Goal: Information Seeking & Learning: Find specific fact

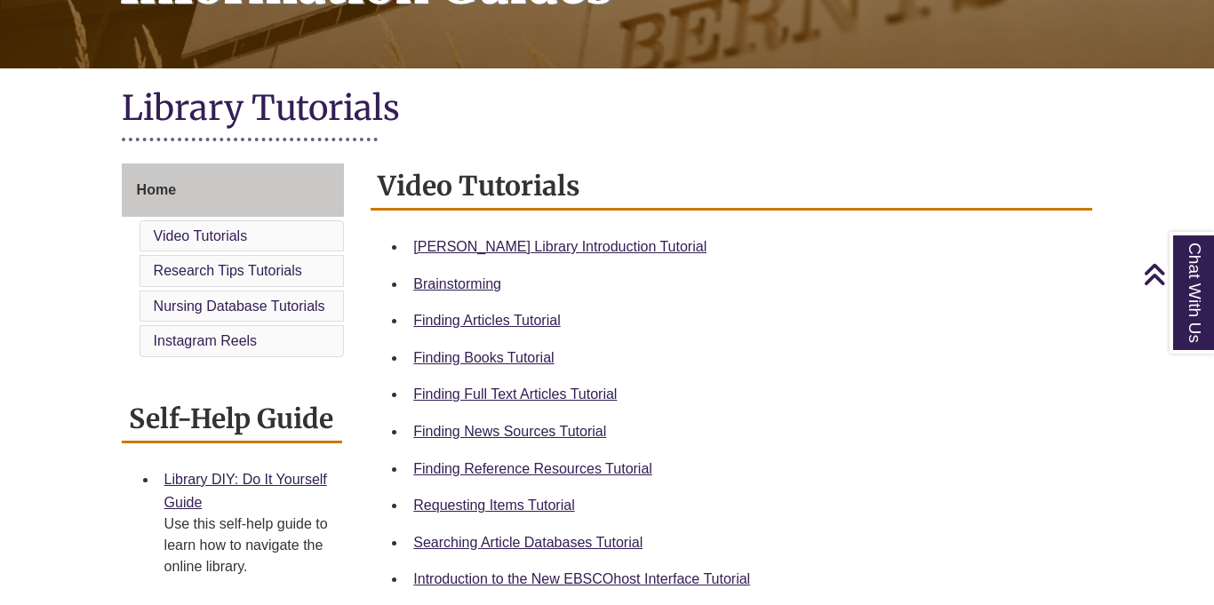
scroll to position [343, 0]
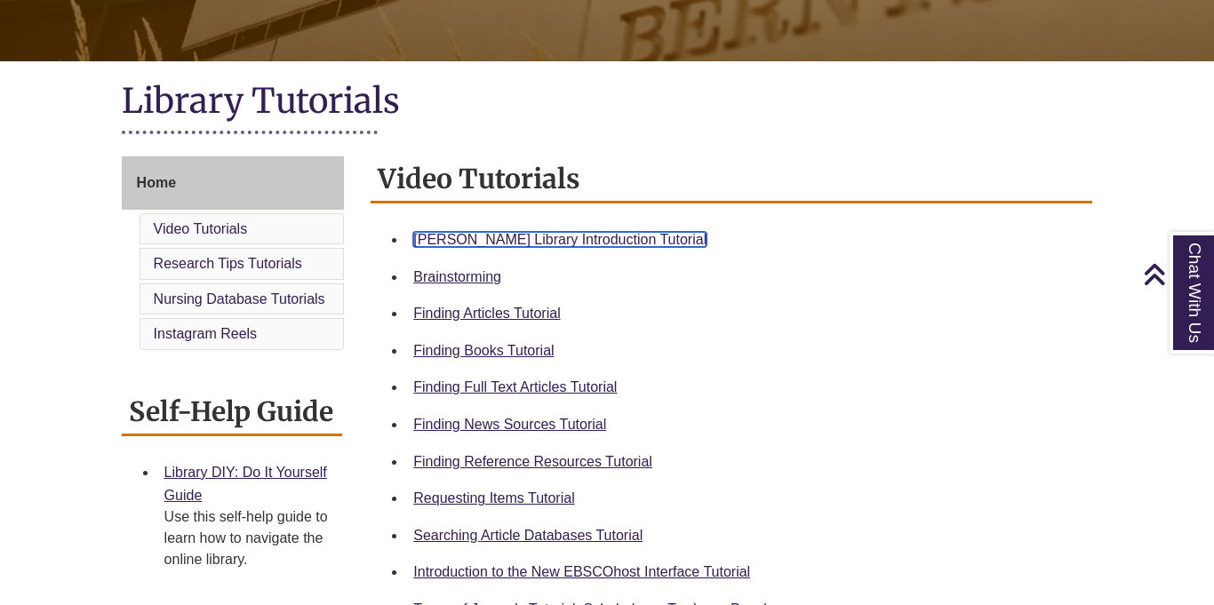
click at [609, 237] on link "Berntsen Library Introduction Tutorial" at bounding box center [559, 239] width 293 height 15
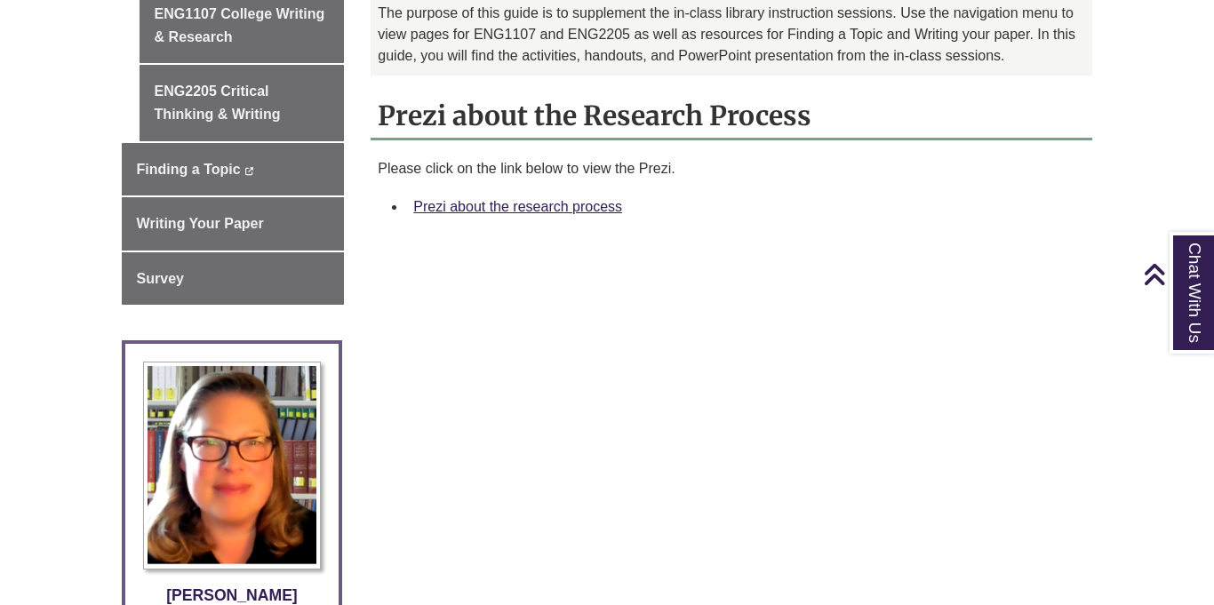
scroll to position [623, 0]
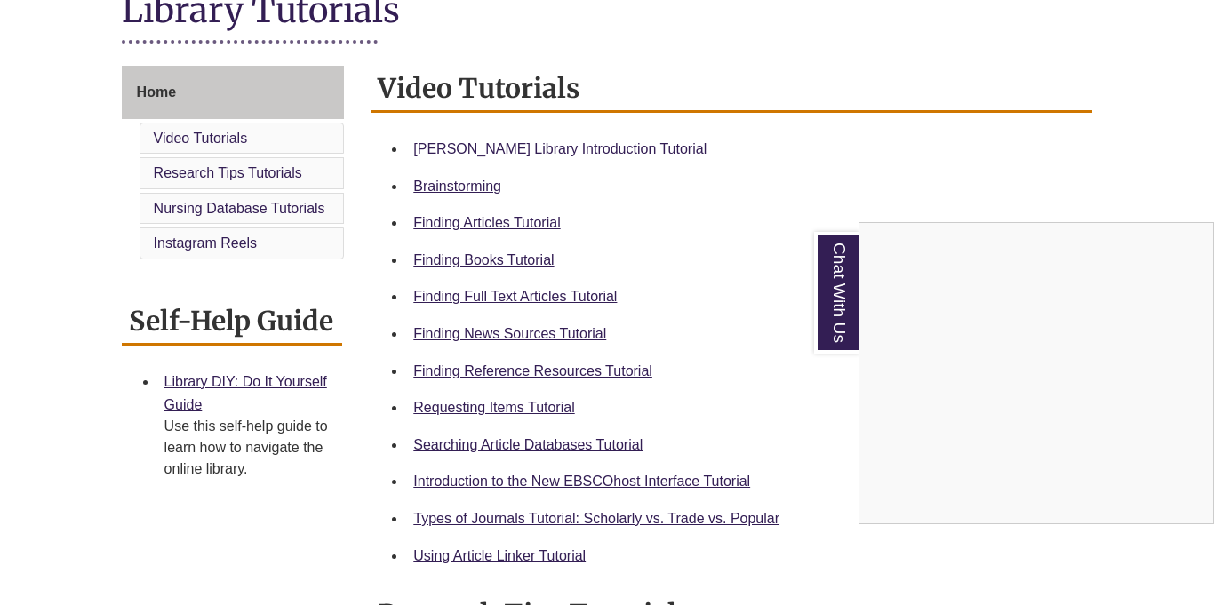
scroll to position [446, 0]
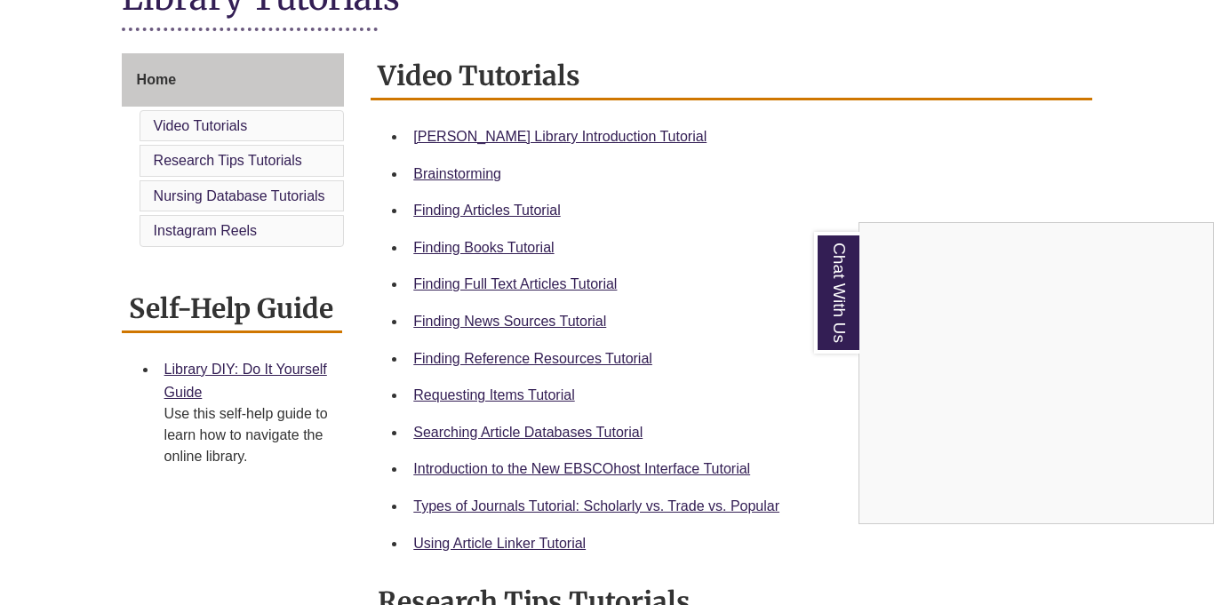
click at [531, 354] on div "Chat With Us" at bounding box center [607, 302] width 1214 height 605
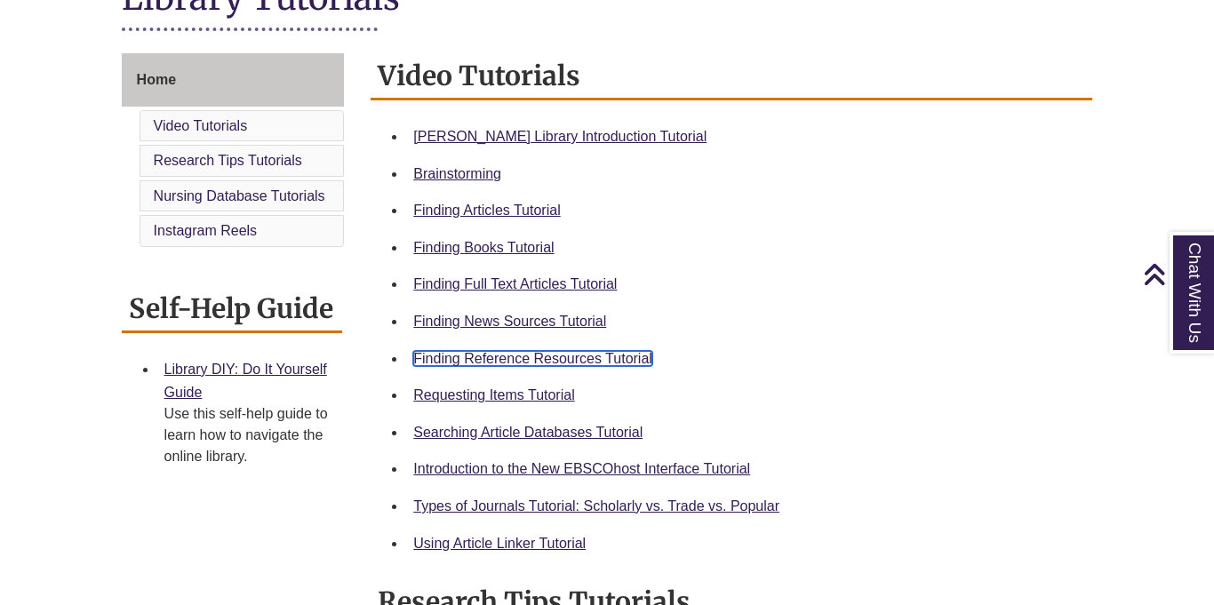
click at [535, 359] on link "Finding Reference Resources Tutorial" at bounding box center [532, 358] width 239 height 15
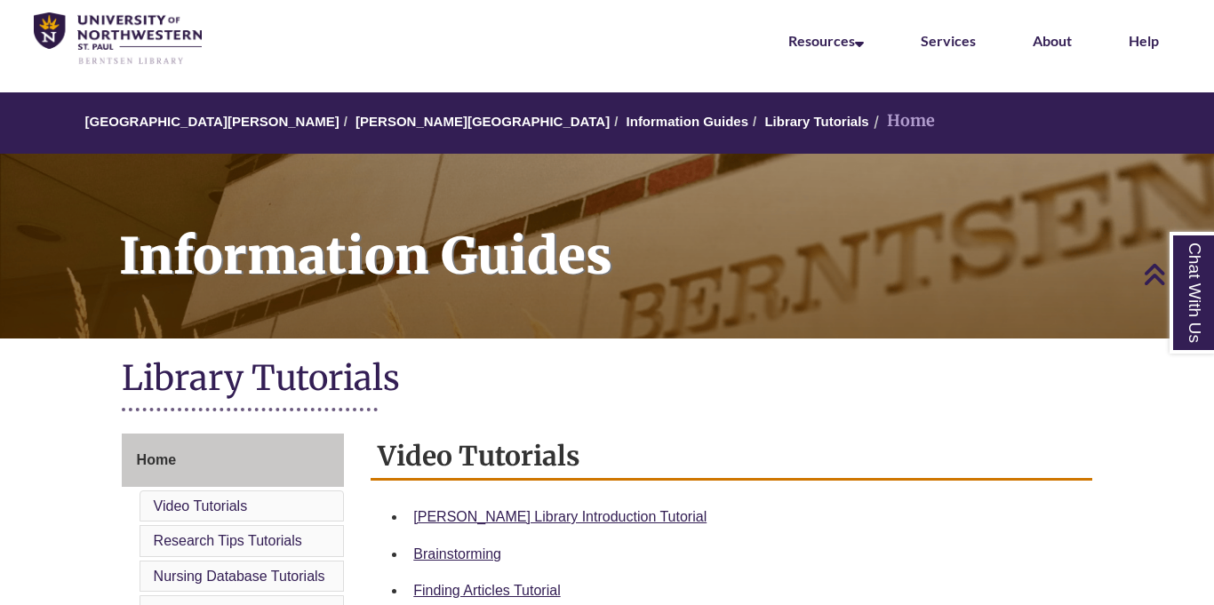
scroll to position [0, 0]
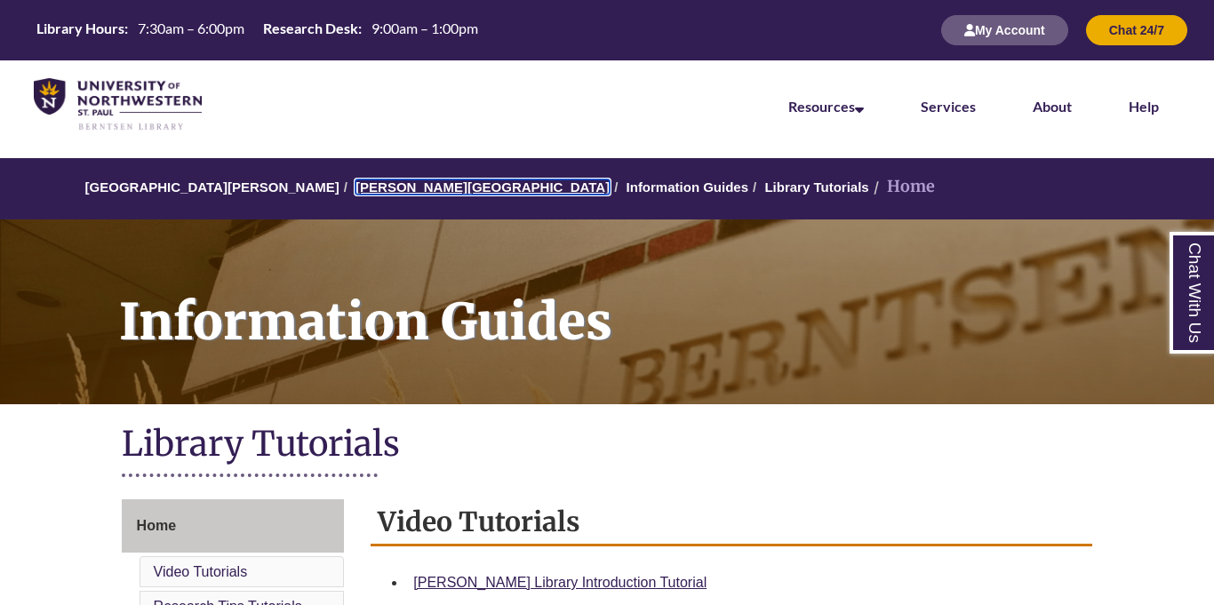
click at [398, 184] on link "[PERSON_NAME][GEOGRAPHIC_DATA]" at bounding box center [482, 186] width 254 height 15
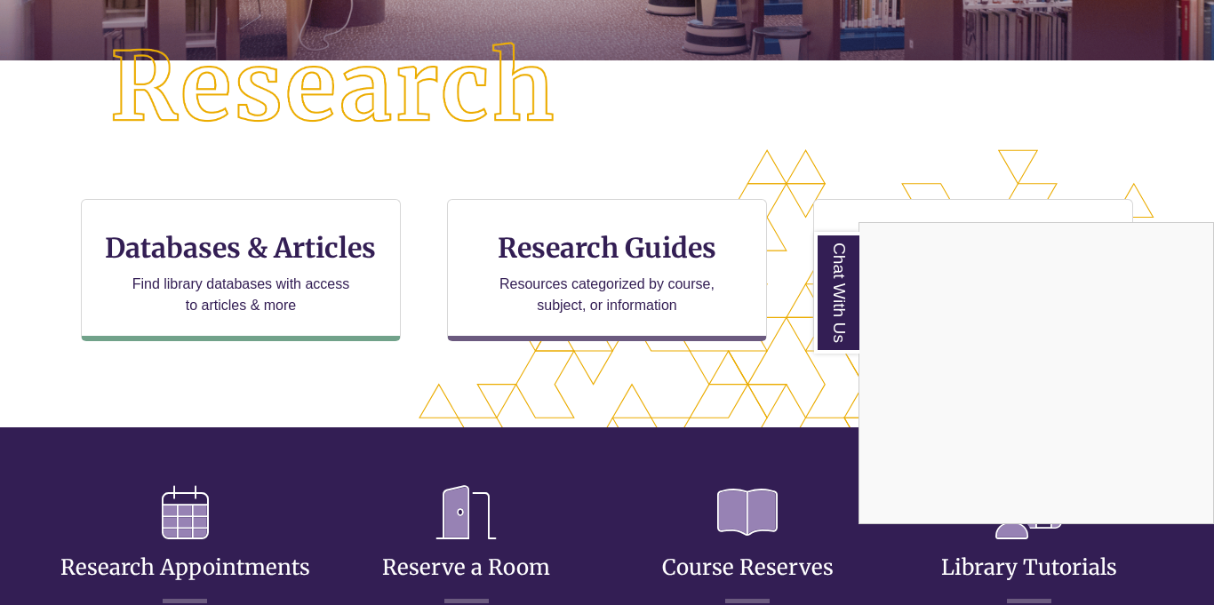
scroll to position [626, 1063]
click at [171, 259] on div "Chat With Us" at bounding box center [607, 302] width 1214 height 605
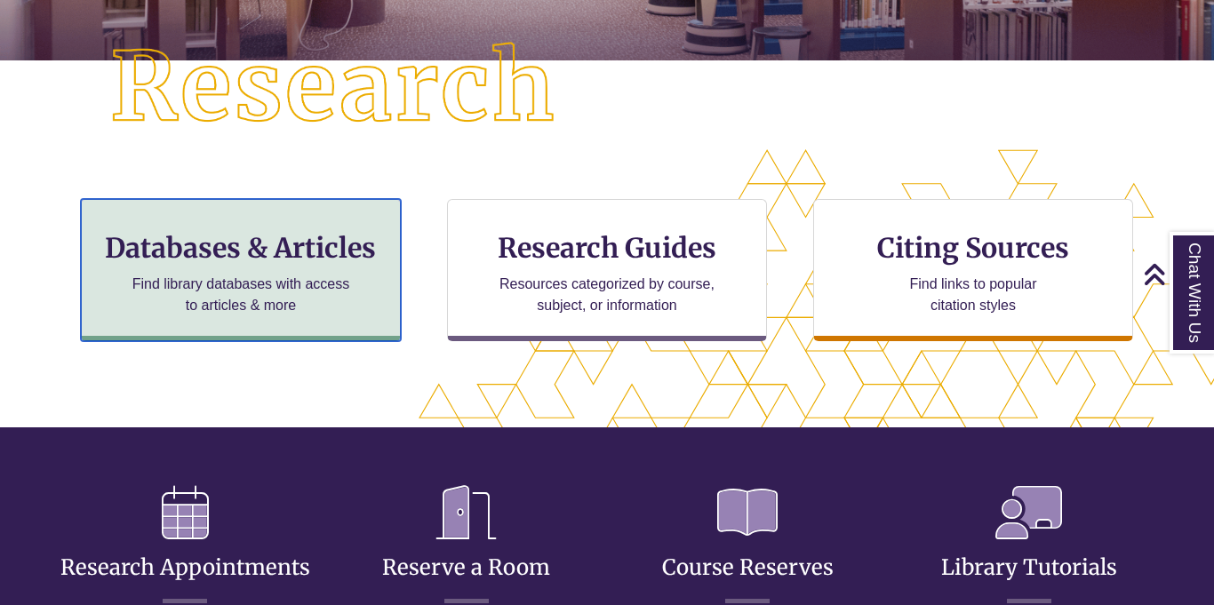
click at [200, 245] on h3 "Databases & Articles" at bounding box center [241, 248] width 290 height 34
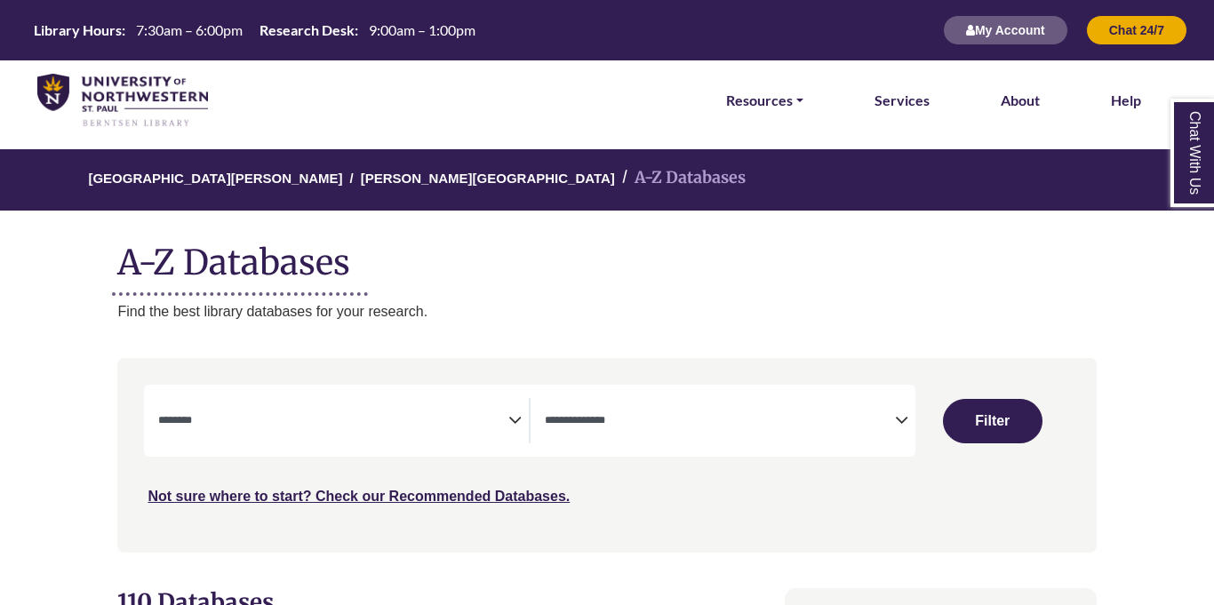
select select "Database Subject Filter"
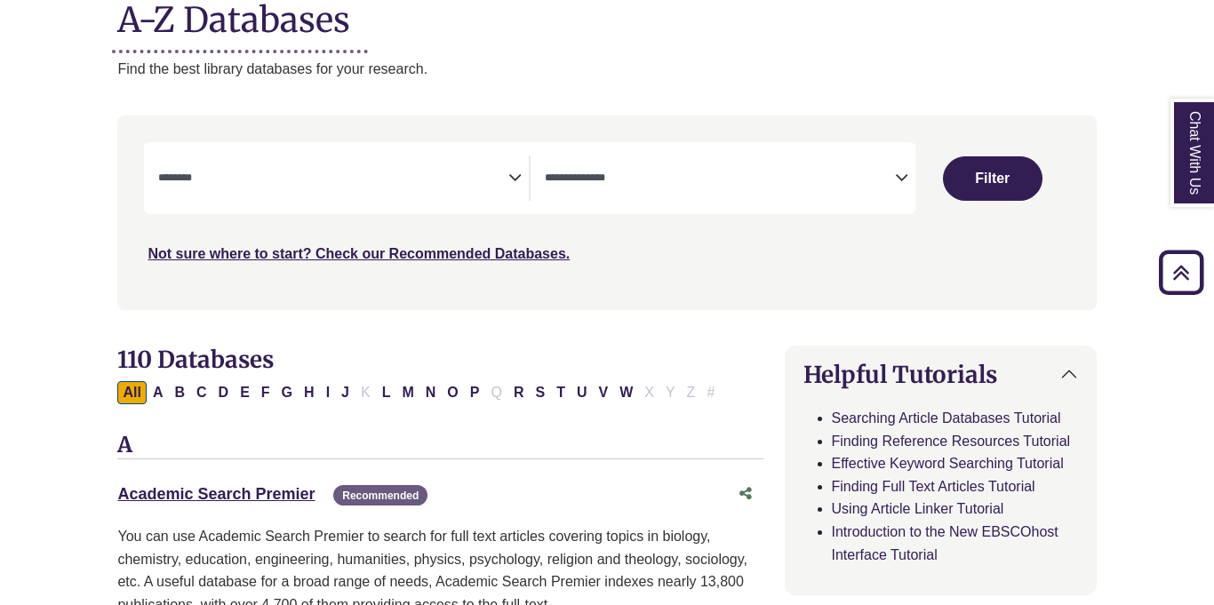
scroll to position [244, 0]
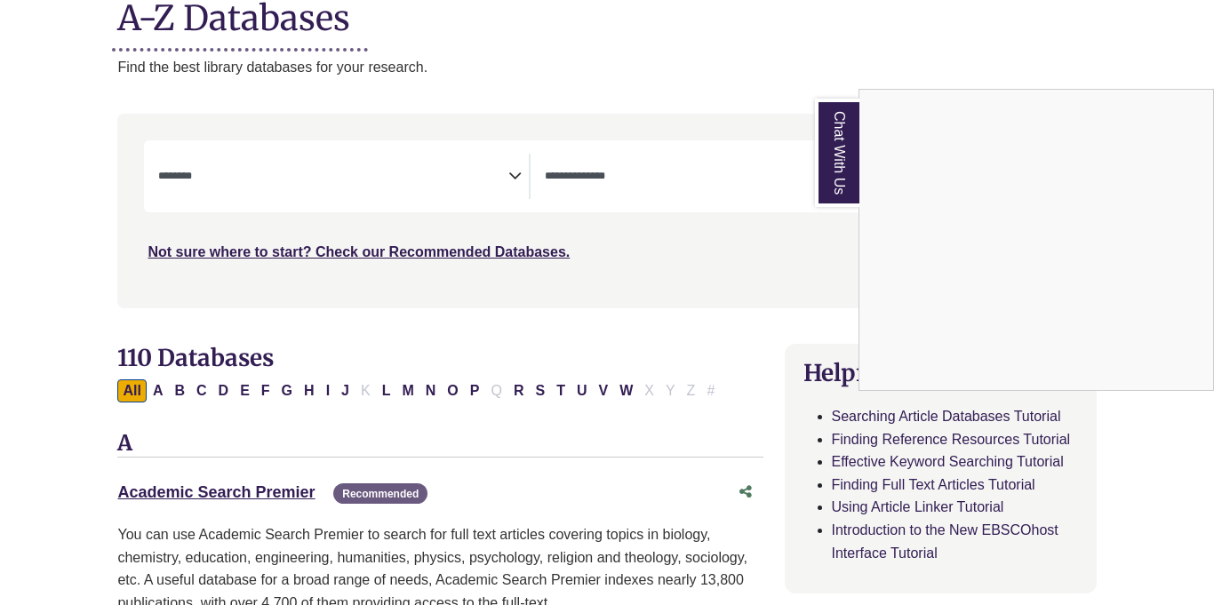
click at [589, 176] on div "Chat With Us" at bounding box center [607, 302] width 1214 height 605
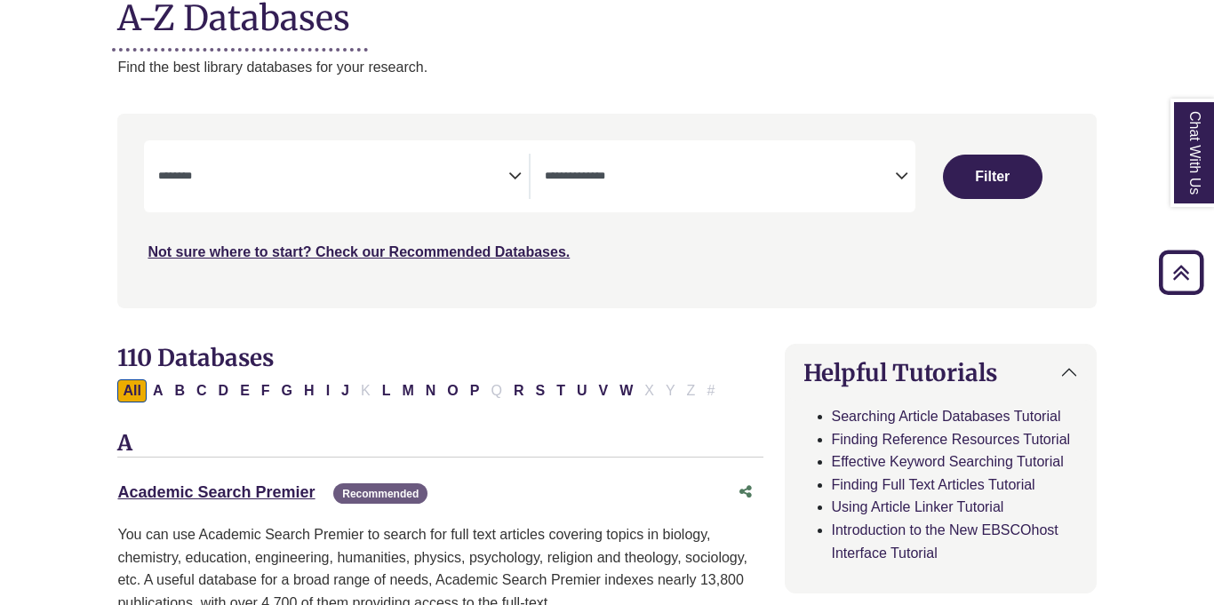
click at [901, 174] on icon "Search filters" at bounding box center [901, 173] width 13 height 27
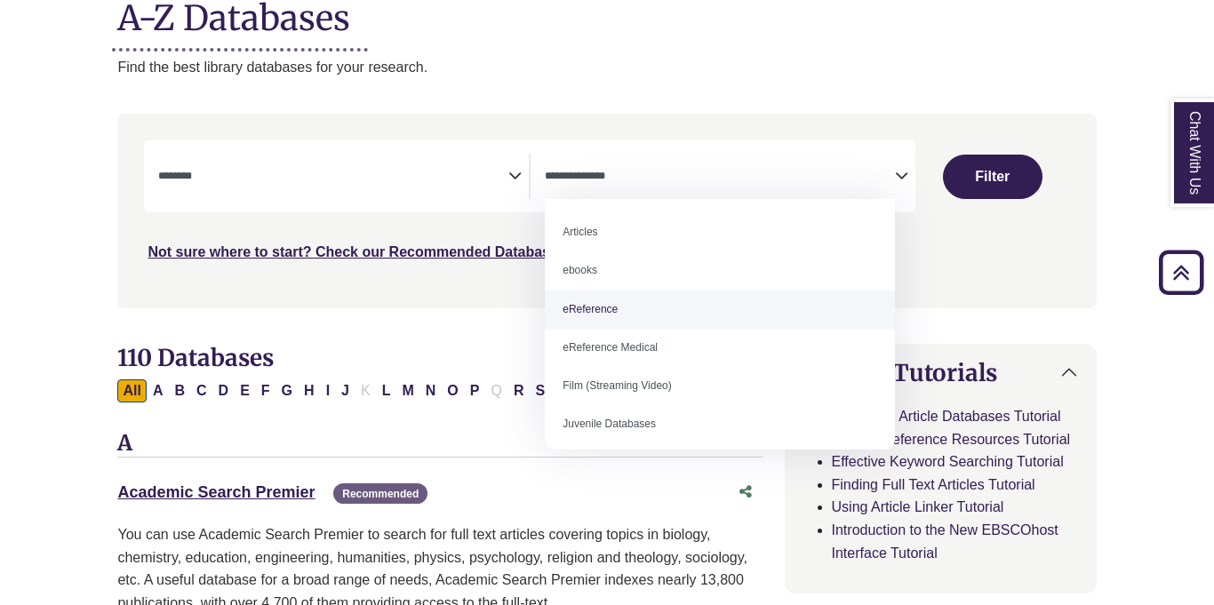
select select "*****"
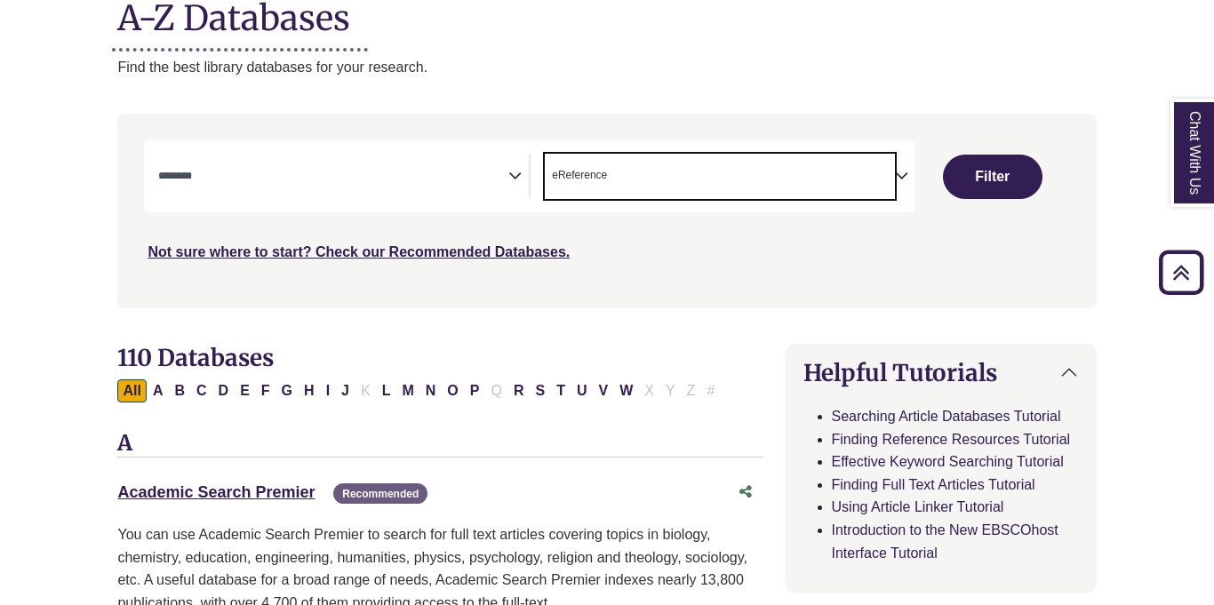
click at [511, 171] on icon "Search filters" at bounding box center [514, 173] width 13 height 27
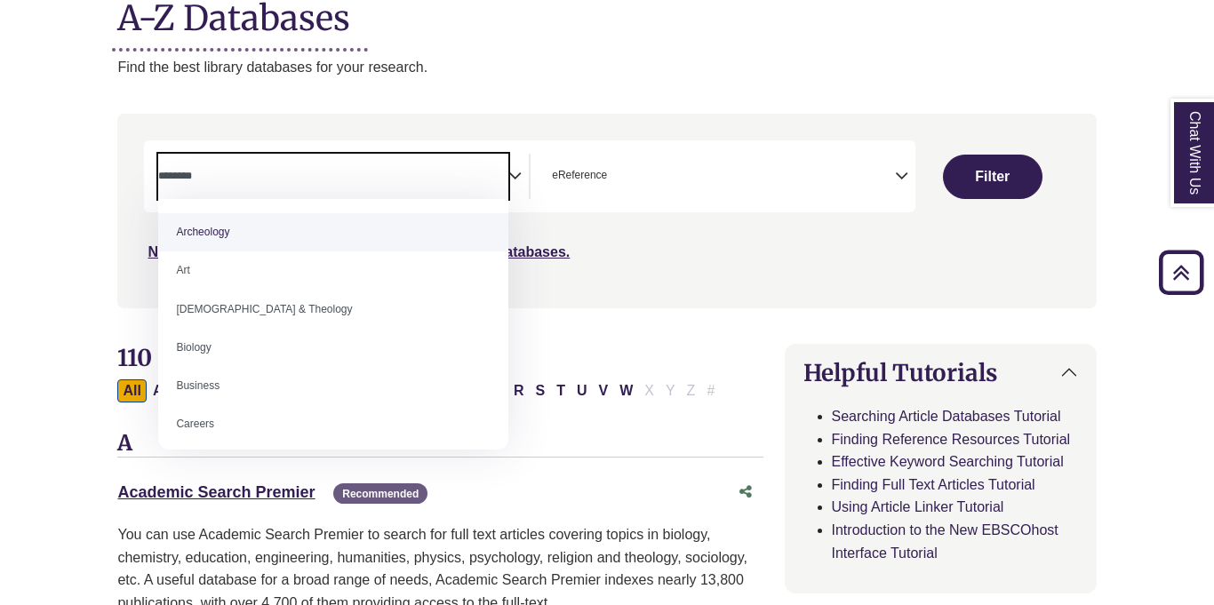
click at [416, 186] on span "Search filters" at bounding box center [333, 176] width 350 height 45
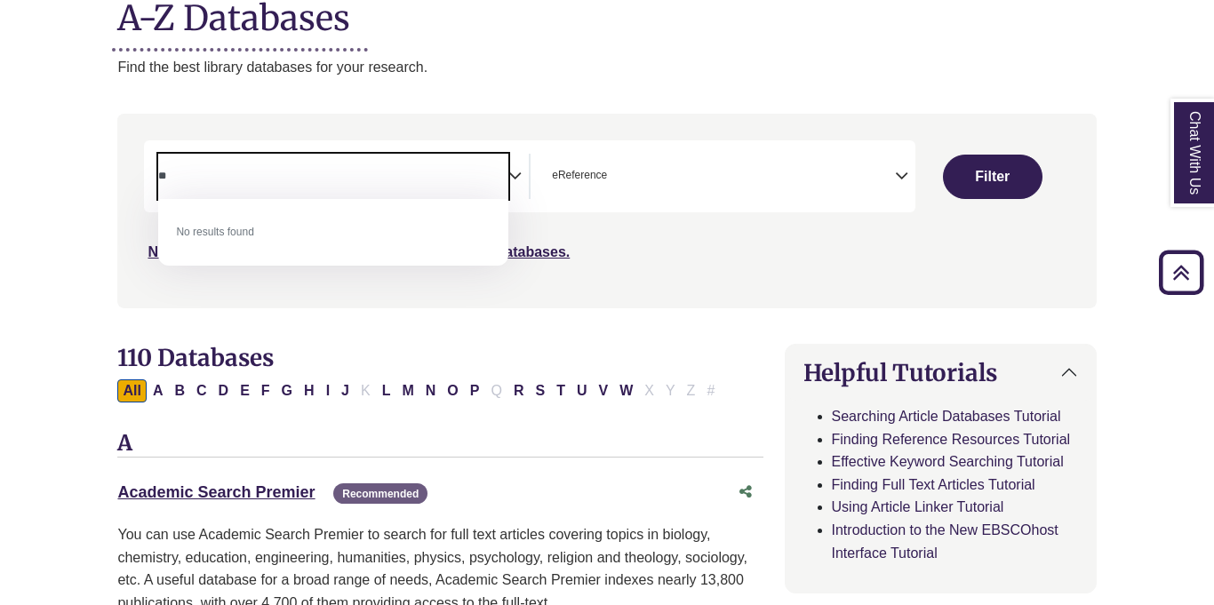
type textarea "*"
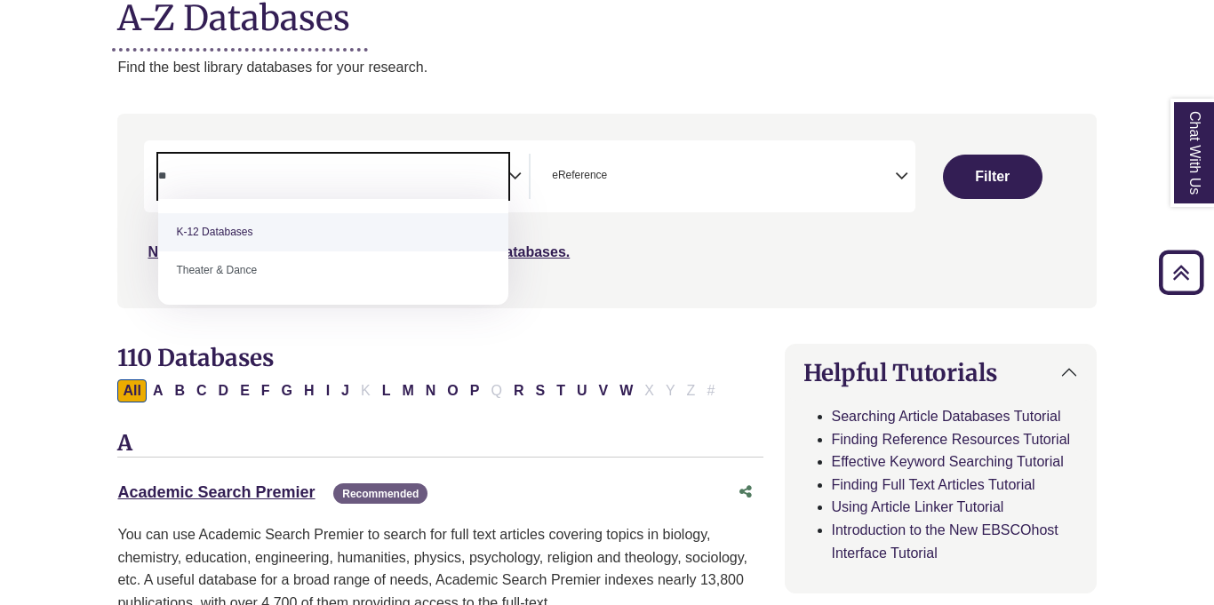
type textarea "*"
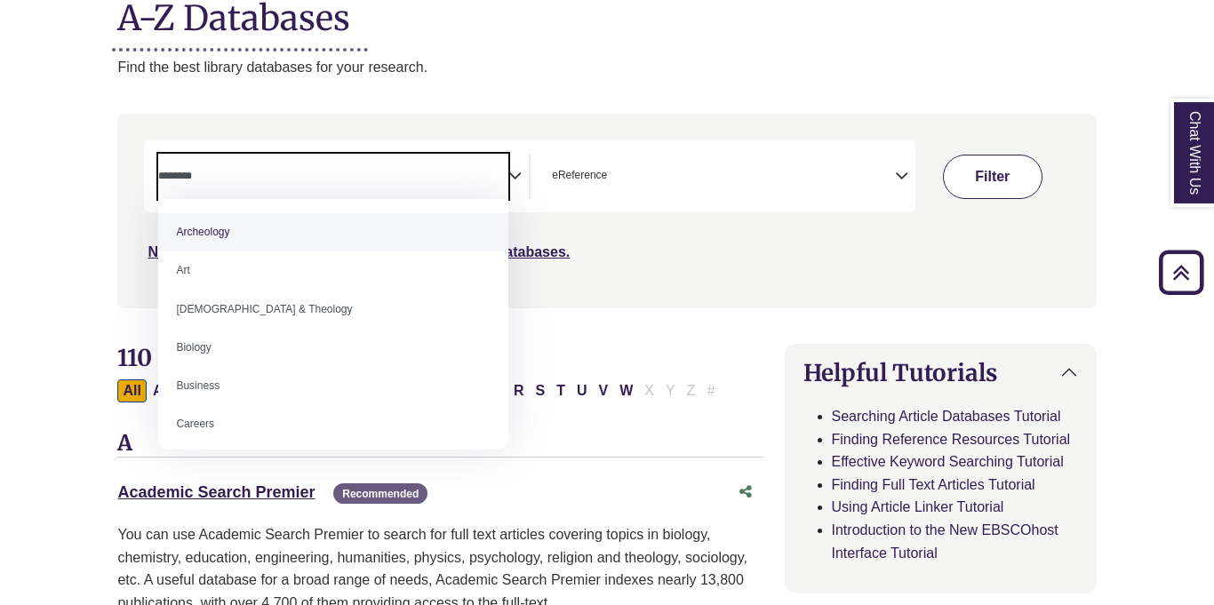
click at [1024, 182] on button "Filter" at bounding box center [993, 177] width 100 height 44
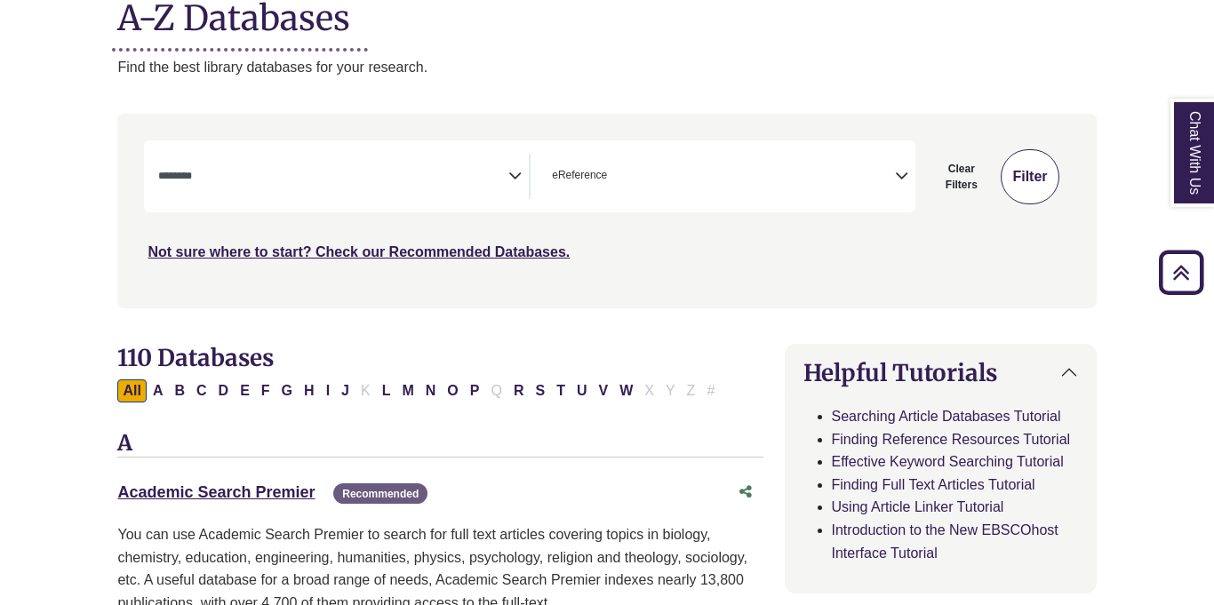
select select "Database Subject Filter"
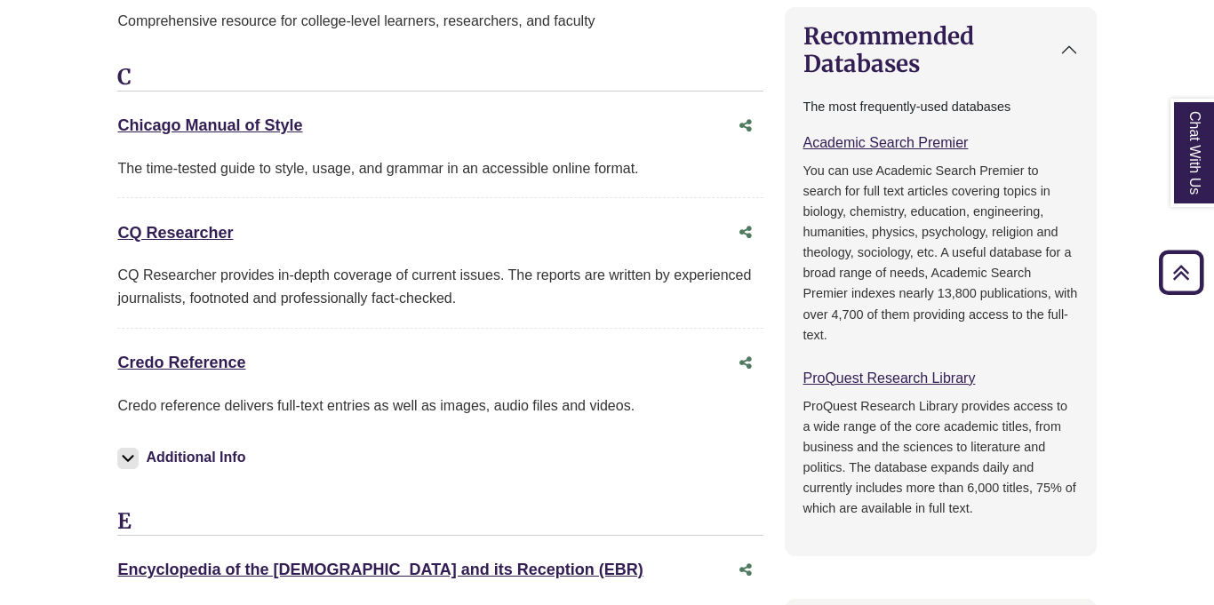
scroll to position [878, 0]
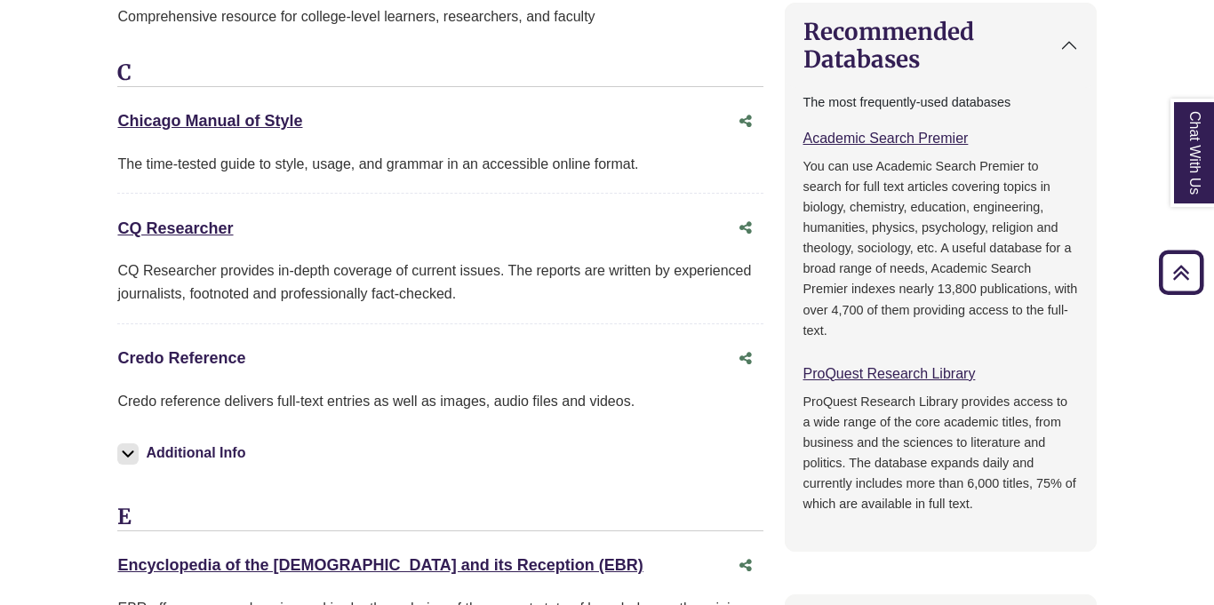
click at [173, 356] on link "Credo Reference This link opens in a new window" at bounding box center [181, 358] width 128 height 18
